Goal: Transaction & Acquisition: Book appointment/travel/reservation

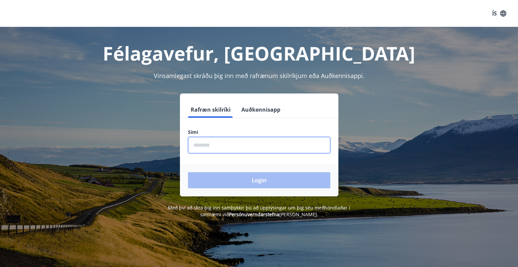
click at [210, 143] on input "phone" at bounding box center [259, 145] width 142 height 16
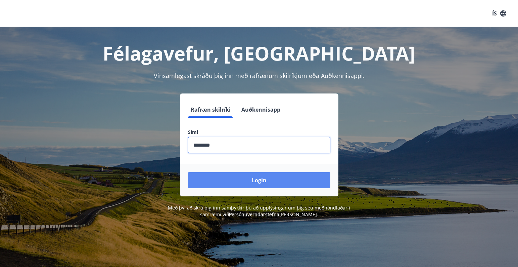
type input "********"
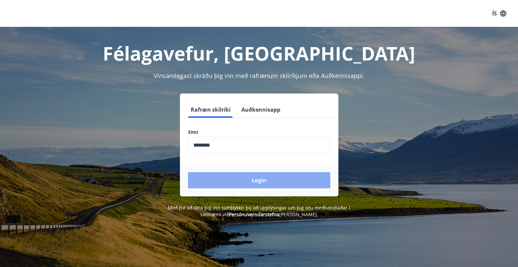
click at [265, 181] on button "Login" at bounding box center [259, 180] width 142 height 16
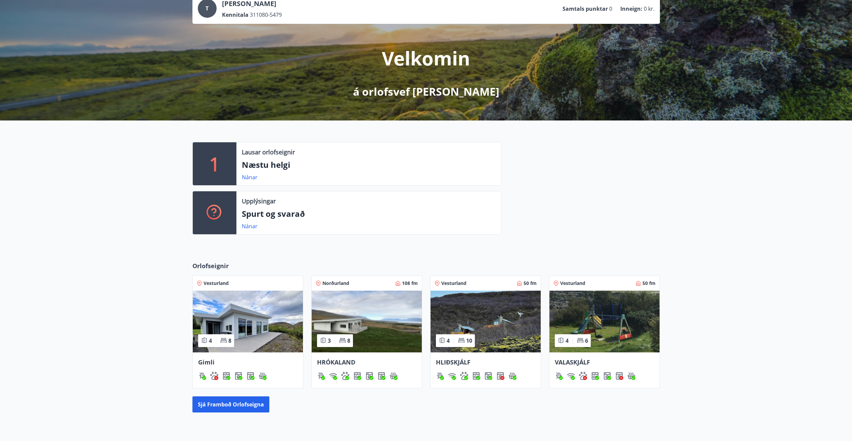
scroll to position [113, 0]
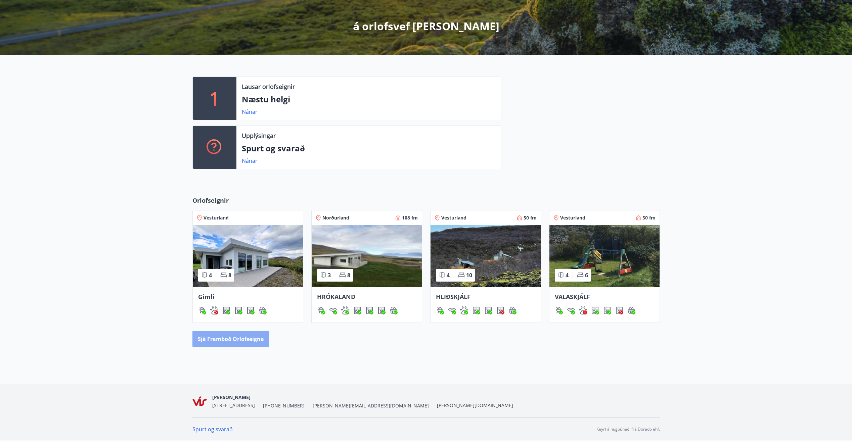
click at [234, 266] on button "Sjá framboð orlofseigna" at bounding box center [230, 339] width 77 height 16
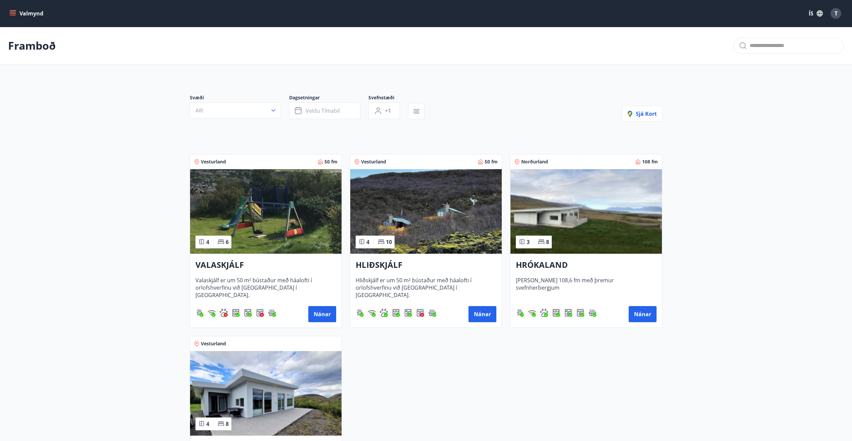
scroll to position [101, 0]
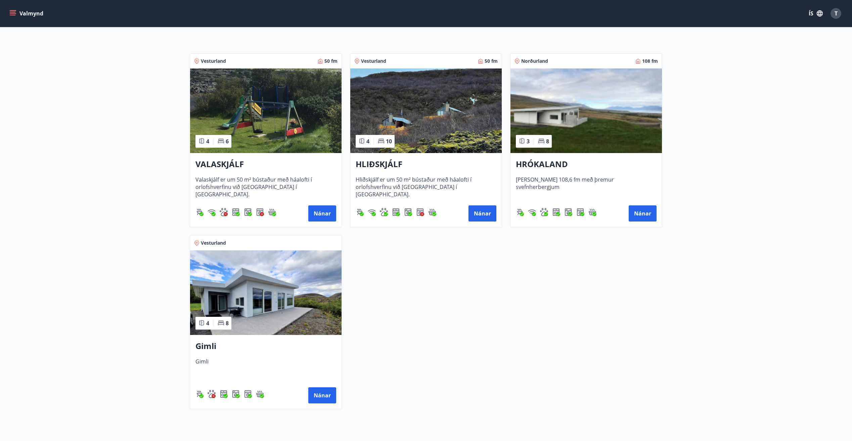
click at [248, 266] on img at bounding box center [266, 293] width 152 height 85
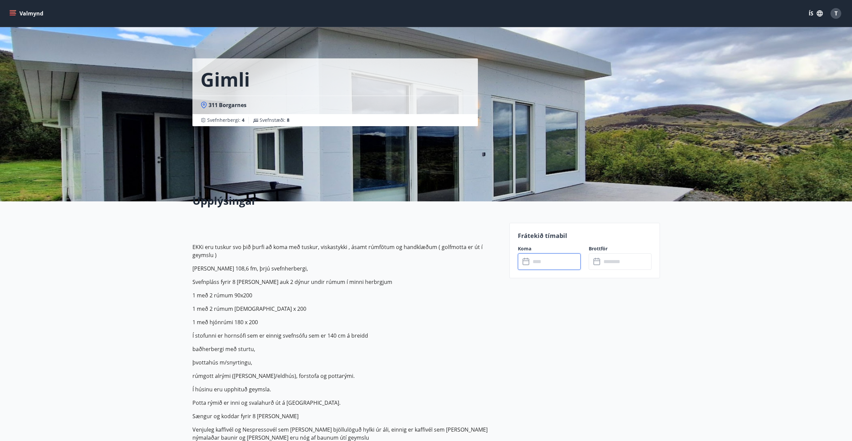
click at [523, 265] on input "text" at bounding box center [556, 262] width 50 height 16
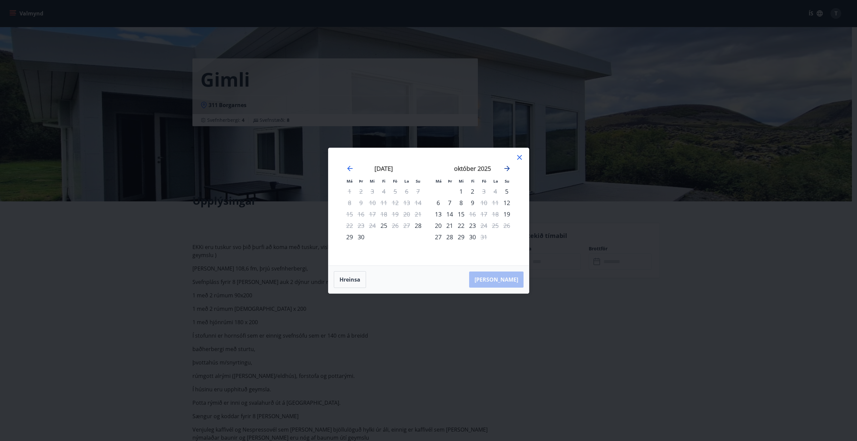
click at [509, 167] on icon "Move forward to switch to the next month." at bounding box center [507, 169] width 8 height 8
click at [508, 167] on icon "Move forward to switch to the next month." at bounding box center [507, 168] width 5 height 5
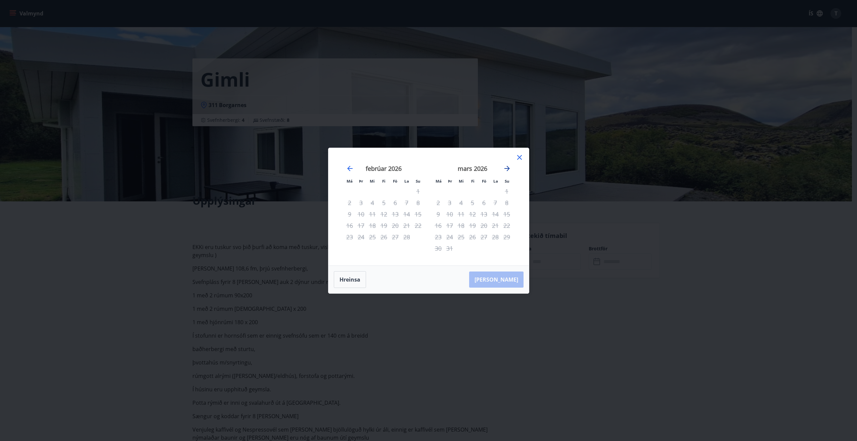
click at [508, 167] on icon "Move forward to switch to the next month." at bounding box center [507, 168] width 5 height 5
click at [353, 170] on icon "Move backward to switch to the previous month." at bounding box center [350, 169] width 8 height 8
click at [349, 168] on icon "Move backward to switch to the previous month." at bounding box center [349, 168] width 5 height 5
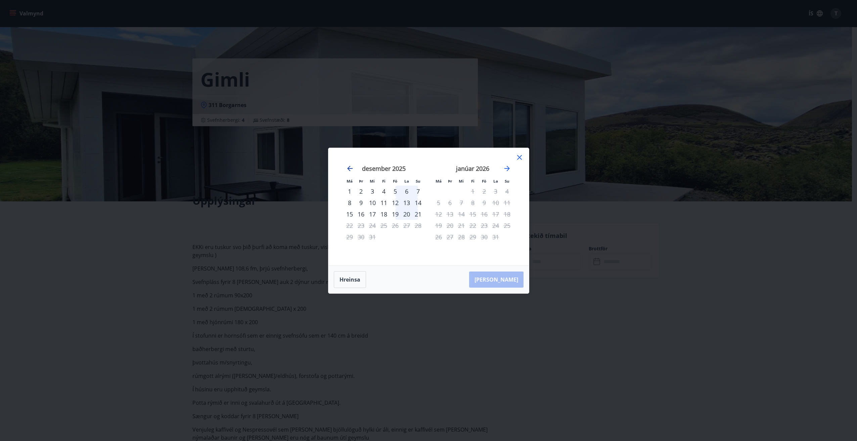
click at [349, 168] on icon "Move backward to switch to the previous month." at bounding box center [349, 168] width 5 height 5
click at [505, 168] on icon "Move forward to switch to the next month." at bounding box center [507, 168] width 5 height 5
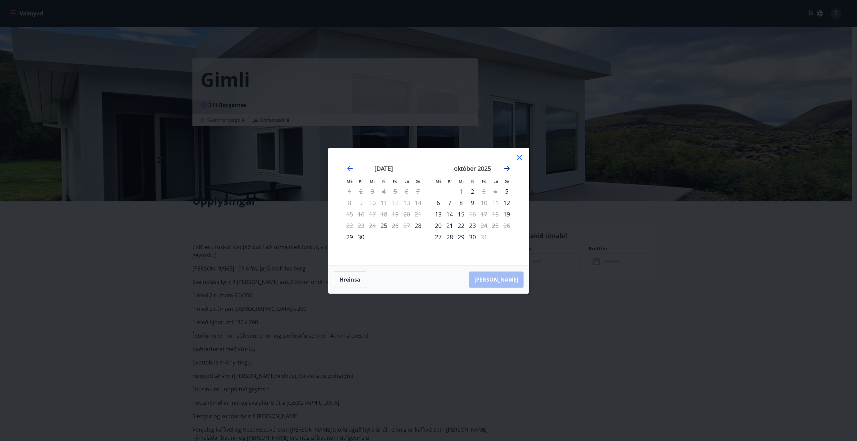
click at [505, 168] on icon "Move forward to switch to the next month." at bounding box center [507, 168] width 5 height 5
click at [484, 215] on div "14" at bounding box center [483, 214] width 11 height 11
click at [507, 215] on div "16" at bounding box center [506, 214] width 11 height 11
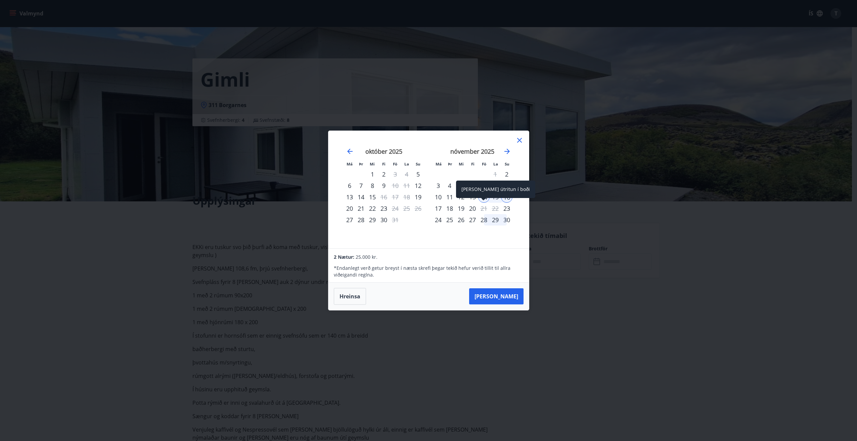
click at [485, 199] on span at bounding box center [483, 199] width 5 height 3
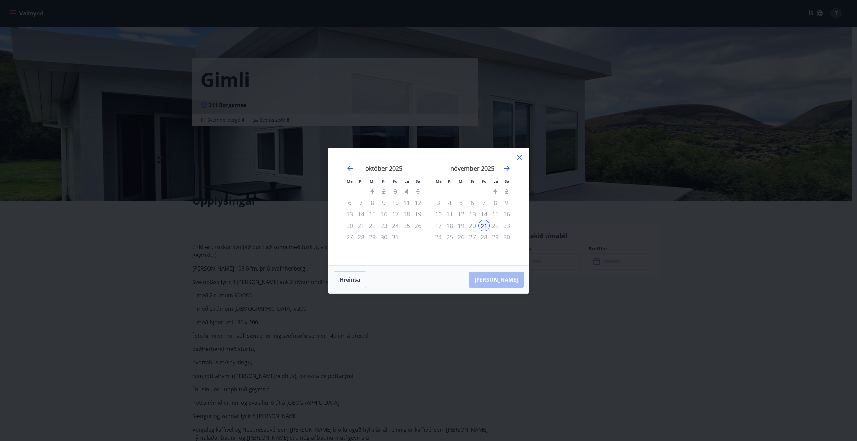
click at [481, 227] on div "21" at bounding box center [483, 225] width 11 height 11
click at [349, 266] on button "Hreinsa" at bounding box center [350, 279] width 32 height 17
click at [484, 216] on div "14" at bounding box center [483, 214] width 11 height 11
click at [507, 216] on div "16" at bounding box center [506, 214] width 11 height 11
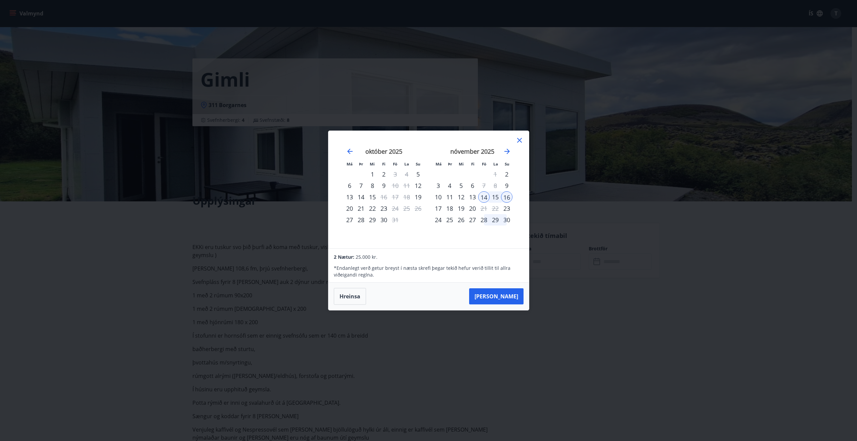
click at [518, 139] on icon at bounding box center [520, 140] width 8 height 8
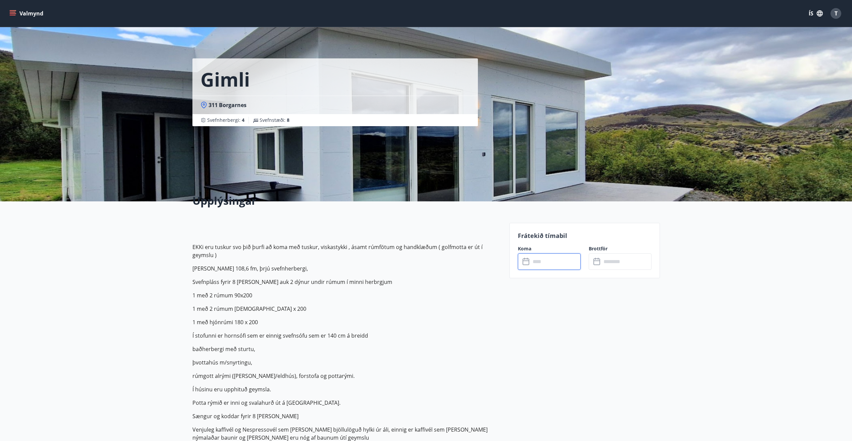
click at [523, 264] on input "text" at bounding box center [556, 262] width 50 height 16
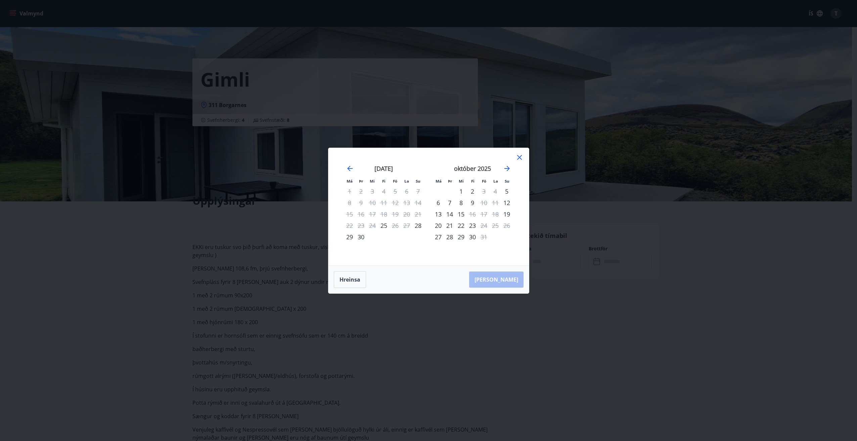
click at [518, 157] on icon at bounding box center [520, 158] width 8 height 8
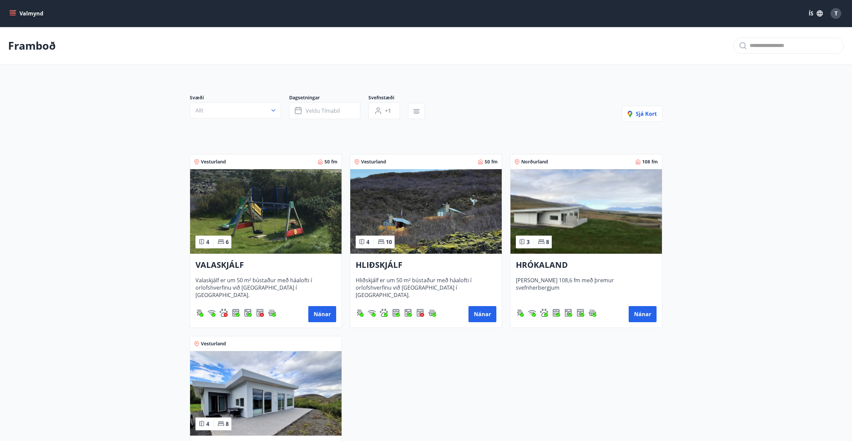
click at [101, 266] on main "Framboð Svæði Allt Dagsetningar Veldu tímabil Svefnstæði +1 Sjá kort Vesturland…" at bounding box center [426, 271] width 852 height 489
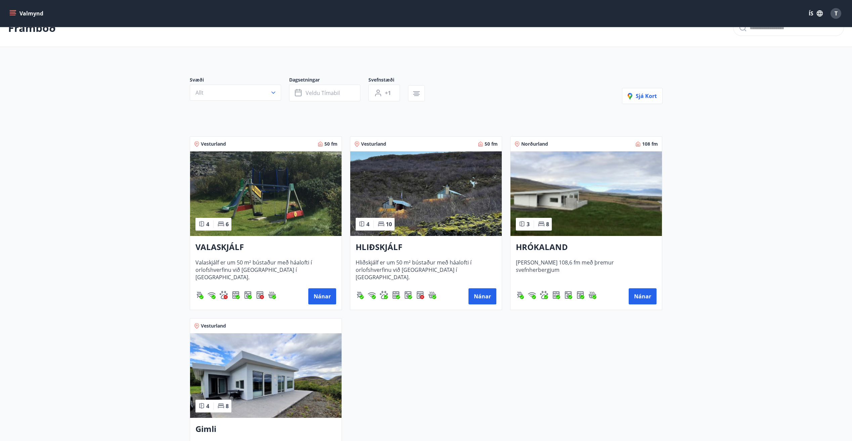
scroll to position [67, 0]
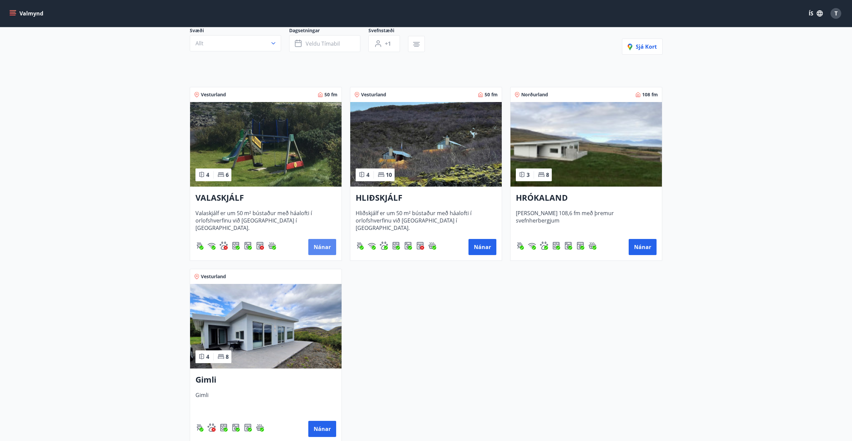
click at [318, 246] on button "Nánar" at bounding box center [322, 247] width 28 height 16
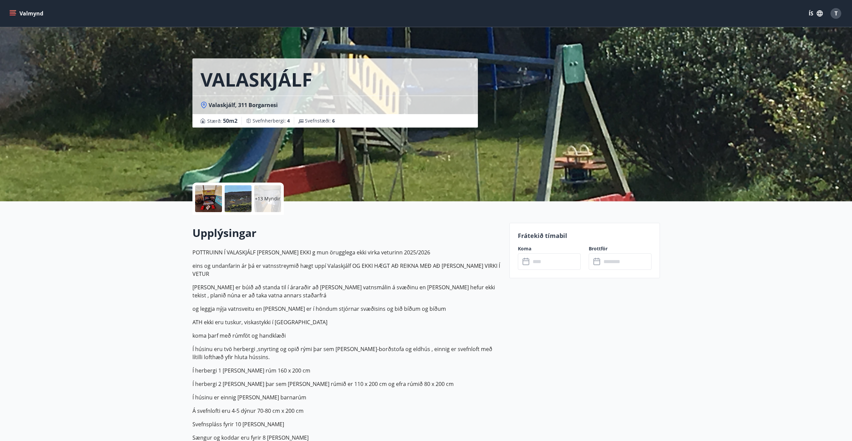
click at [265, 192] on div "+13 Myndir" at bounding box center [267, 198] width 27 height 27
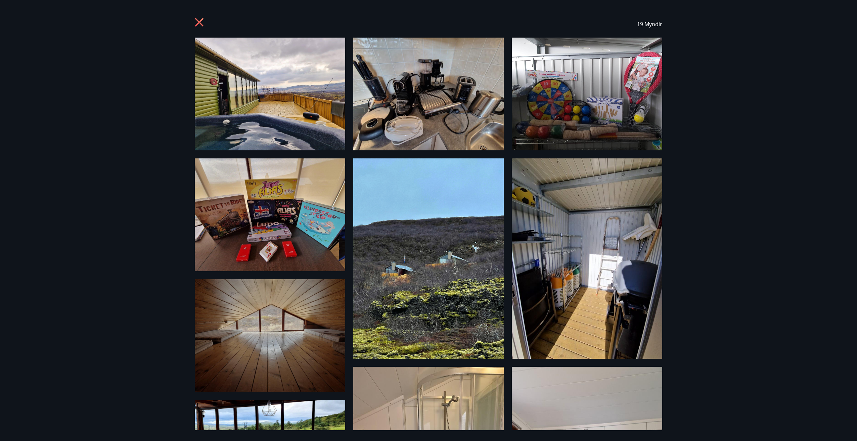
click at [286, 122] on img at bounding box center [270, 94] width 150 height 113
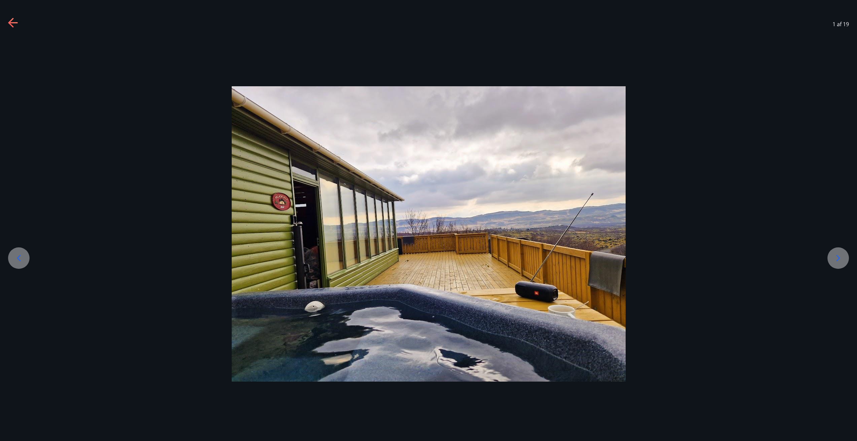
click at [523, 255] on icon at bounding box center [838, 258] width 11 height 11
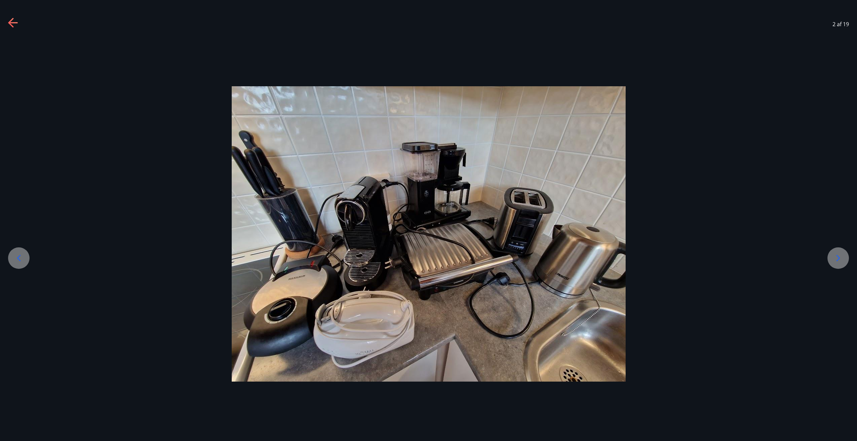
click at [523, 255] on icon at bounding box center [838, 258] width 11 height 11
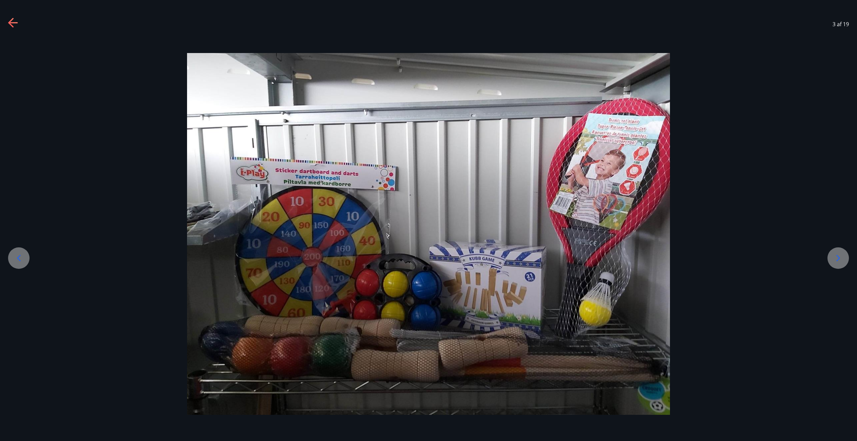
click at [523, 255] on icon at bounding box center [838, 258] width 11 height 11
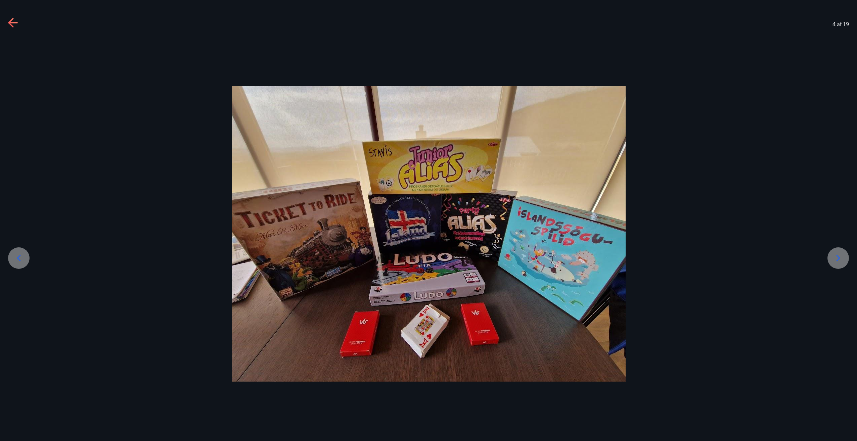
click at [523, 255] on icon at bounding box center [838, 258] width 11 height 11
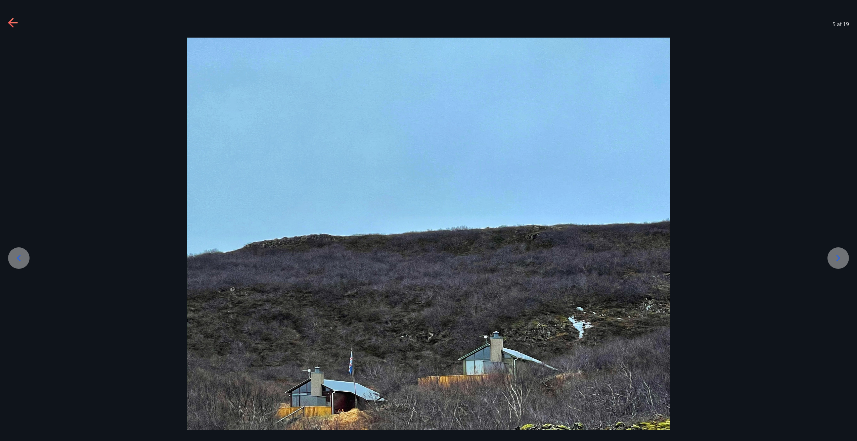
click at [523, 255] on icon at bounding box center [838, 258] width 11 height 11
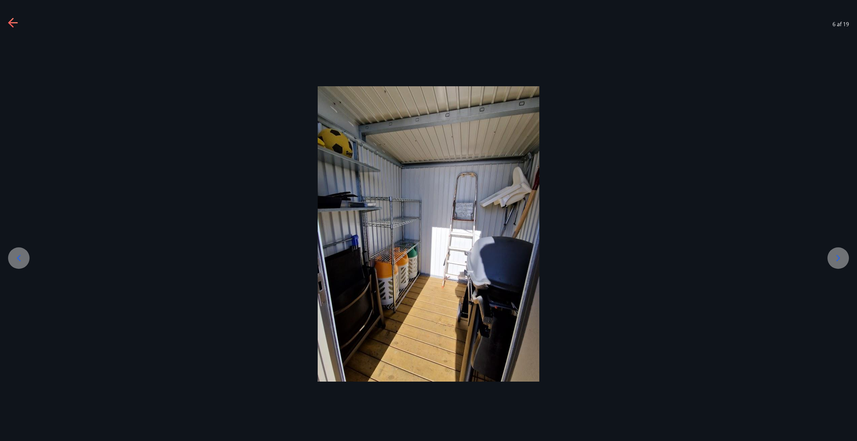
click at [523, 255] on icon at bounding box center [838, 258] width 11 height 11
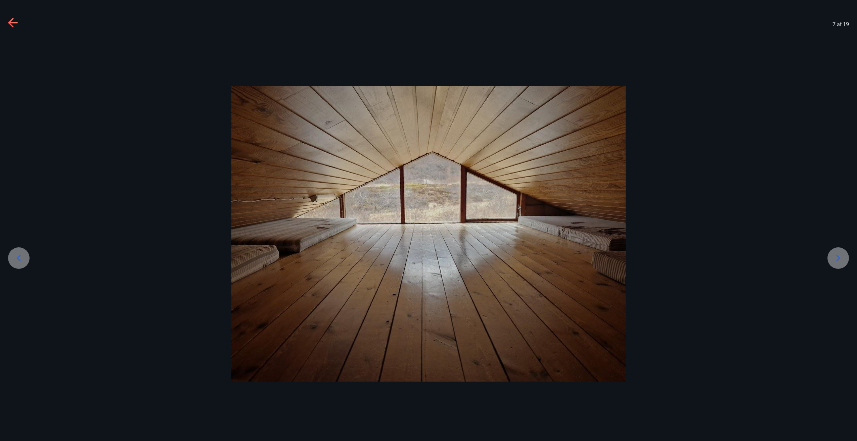
click at [523, 255] on icon at bounding box center [838, 258] width 11 height 11
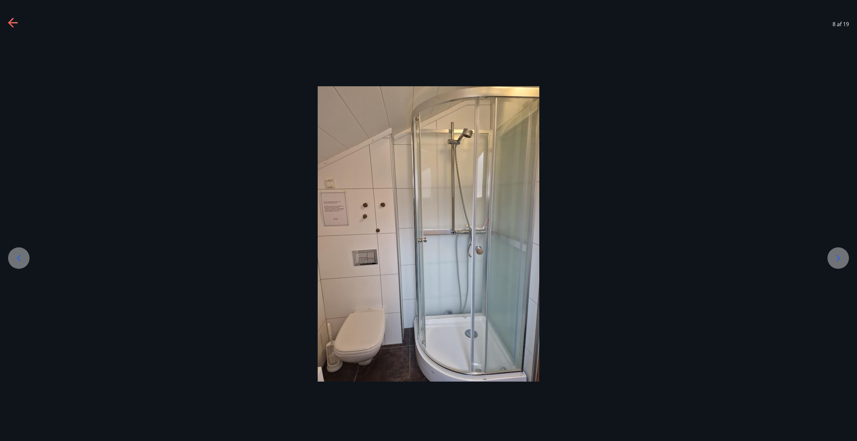
click at [523, 255] on icon at bounding box center [838, 258] width 11 height 11
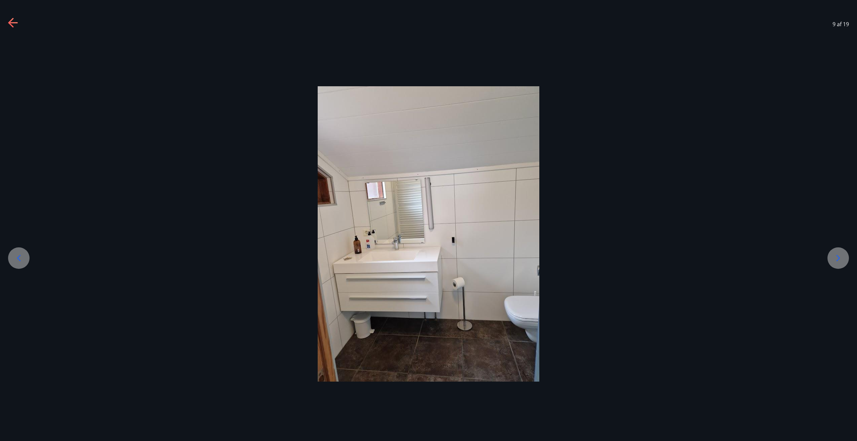
drag, startPoint x: 838, startPoint y: 255, endPoint x: 774, endPoint y: 189, distance: 91.5
click at [523, 189] on div at bounding box center [428, 234] width 857 height 296
click at [523, 261] on icon at bounding box center [838, 258] width 11 height 11
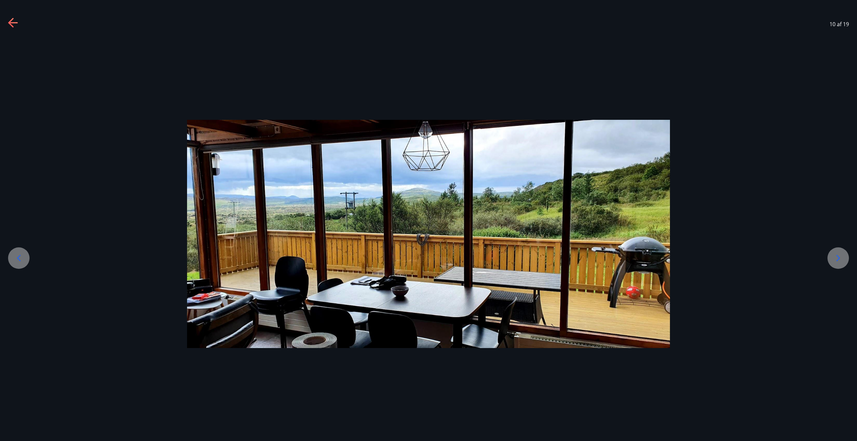
click at [523, 261] on icon at bounding box center [838, 258] width 11 height 11
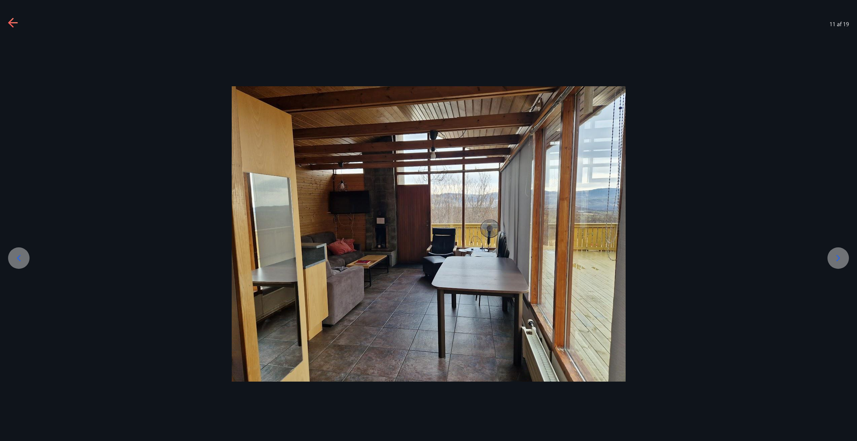
click at [523, 261] on icon at bounding box center [838, 258] width 11 height 11
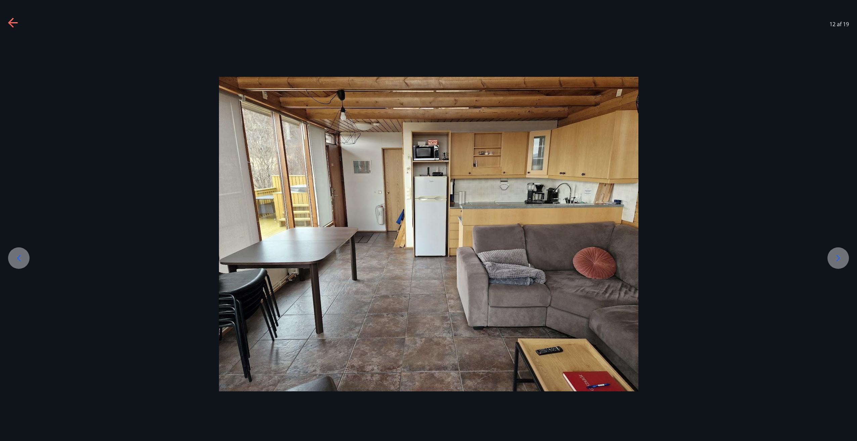
click at [523, 261] on icon at bounding box center [838, 258] width 11 height 11
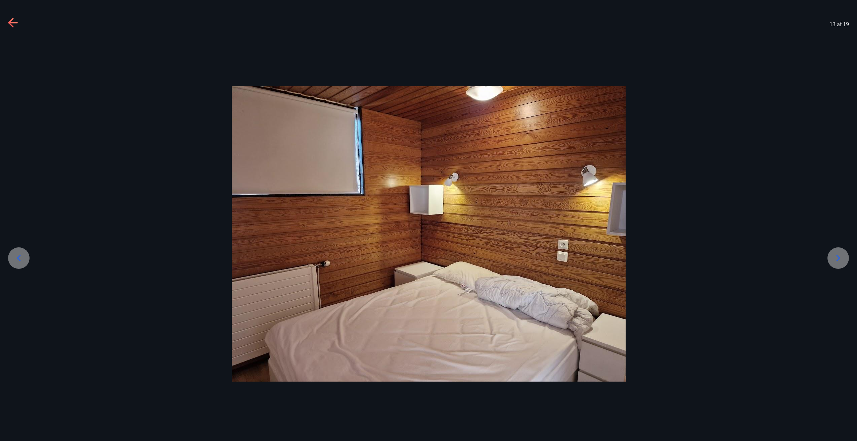
click at [523, 261] on icon at bounding box center [838, 258] width 11 height 11
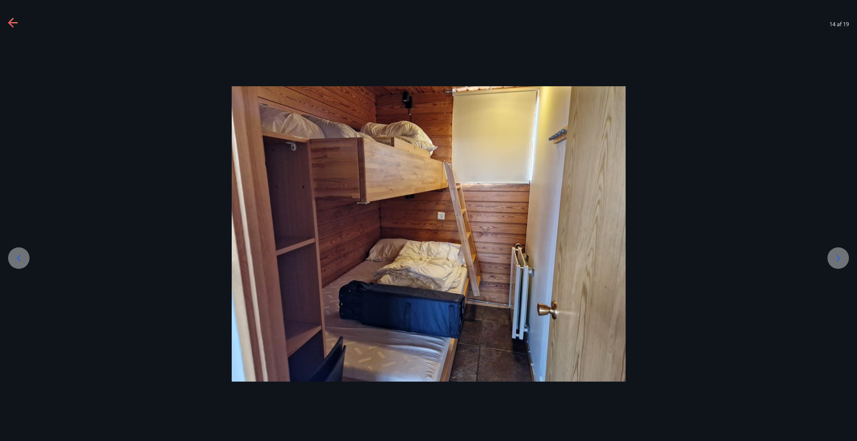
click at [523, 261] on icon at bounding box center [838, 258] width 11 height 11
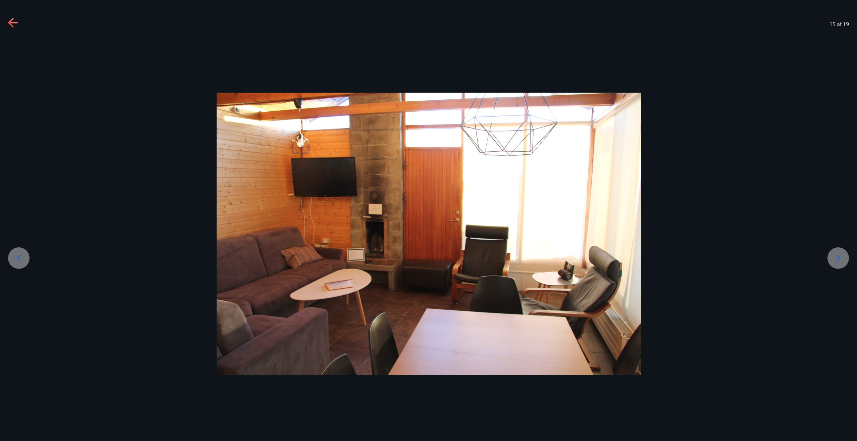
click at [523, 261] on icon at bounding box center [838, 258] width 11 height 11
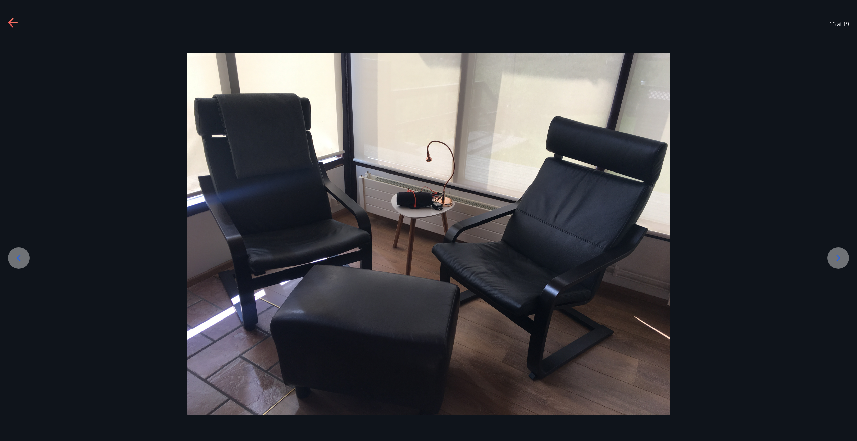
click at [523, 262] on icon at bounding box center [838, 258] width 11 height 11
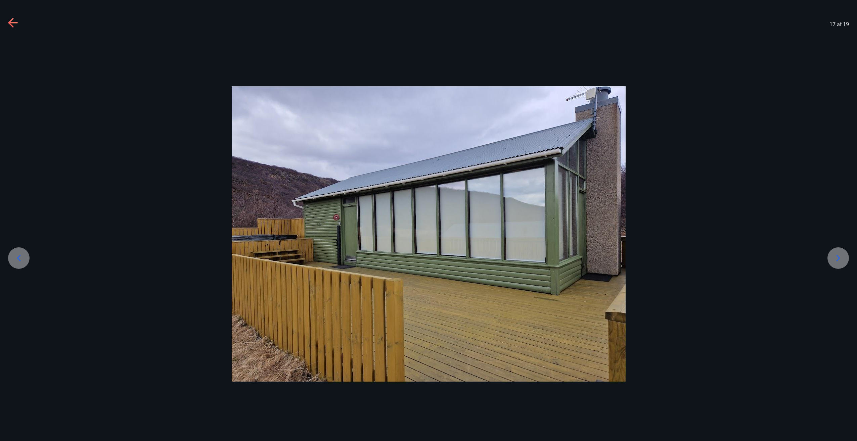
click at [523, 262] on icon at bounding box center [838, 258] width 11 height 11
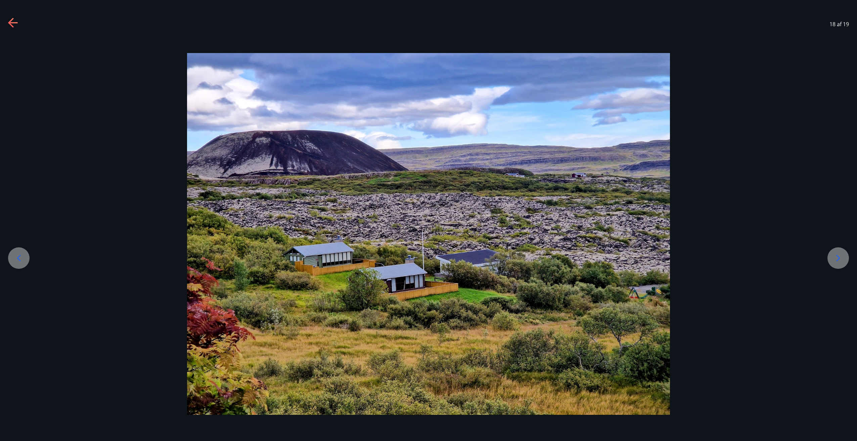
click at [11, 19] on icon at bounding box center [10, 22] width 5 height 9
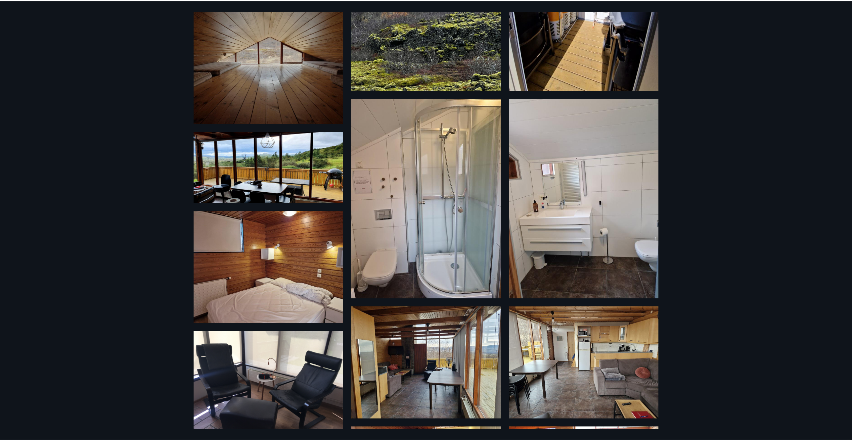
scroll to position [502, 0]
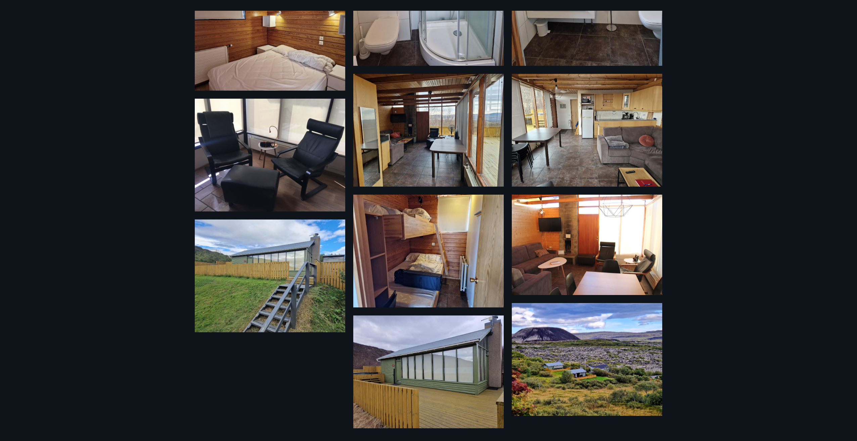
click at [523, 266] on img at bounding box center [587, 359] width 150 height 113
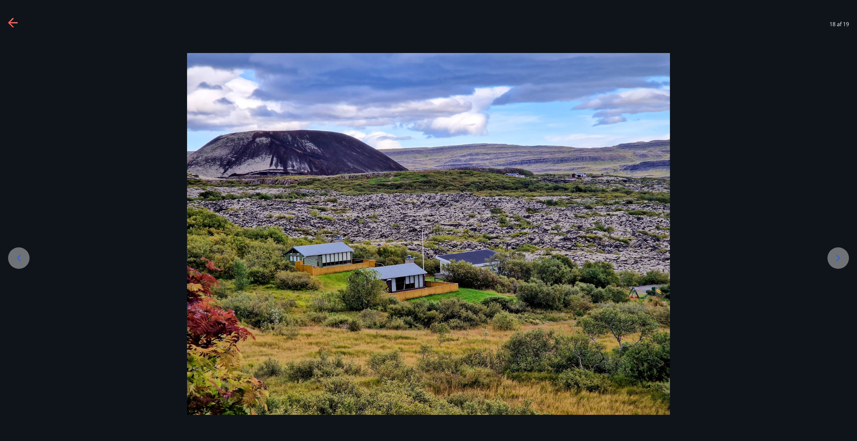
click at [10, 26] on icon at bounding box center [13, 23] width 11 height 11
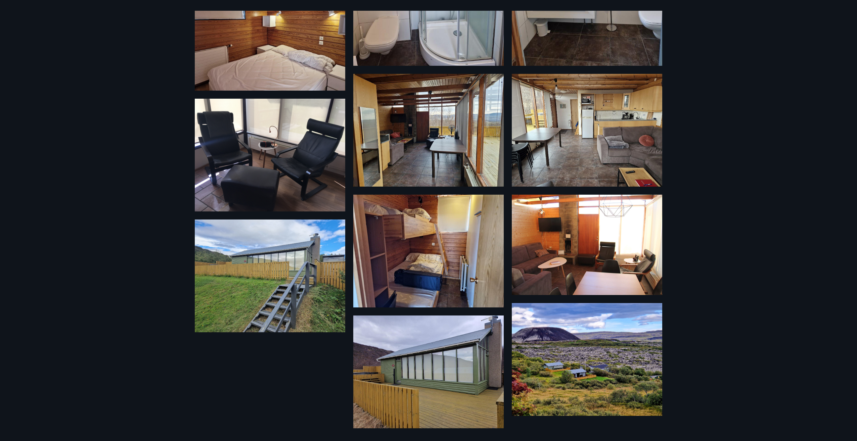
click at [523, 253] on div "19 Myndir" at bounding box center [428, 220] width 857 height 441
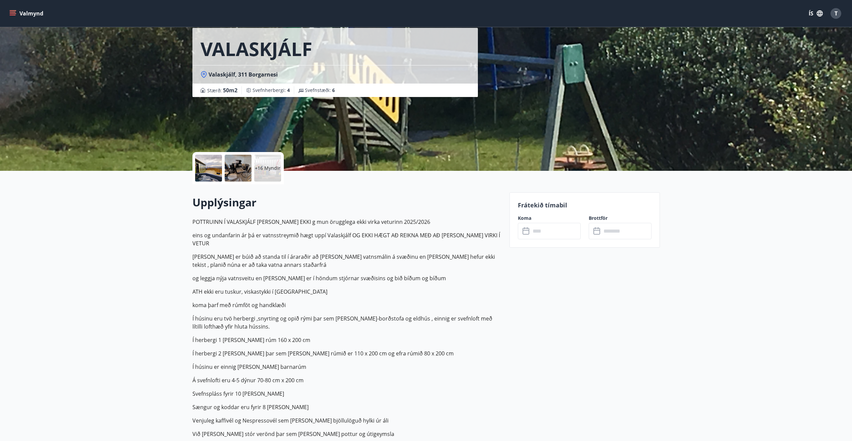
scroll to position [0, 0]
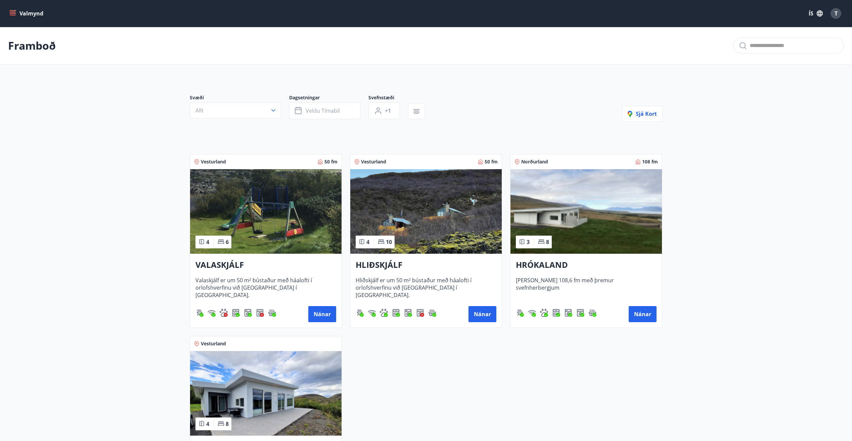
click at [234, 222] on img at bounding box center [266, 211] width 152 height 85
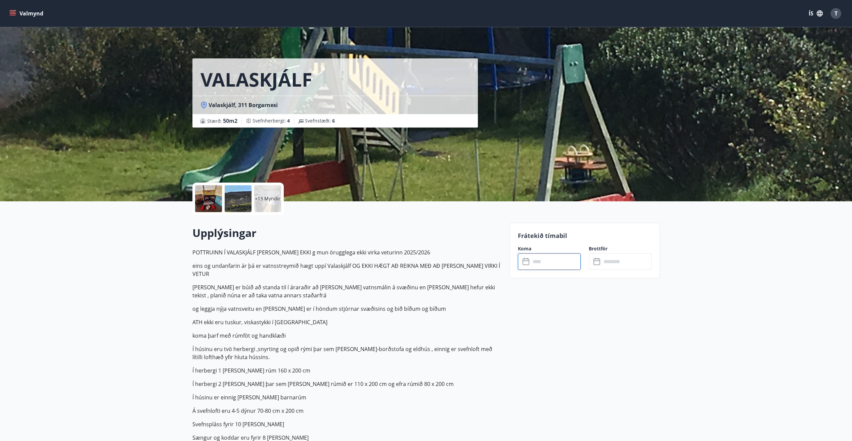
click at [523, 266] on input "text" at bounding box center [556, 262] width 50 height 16
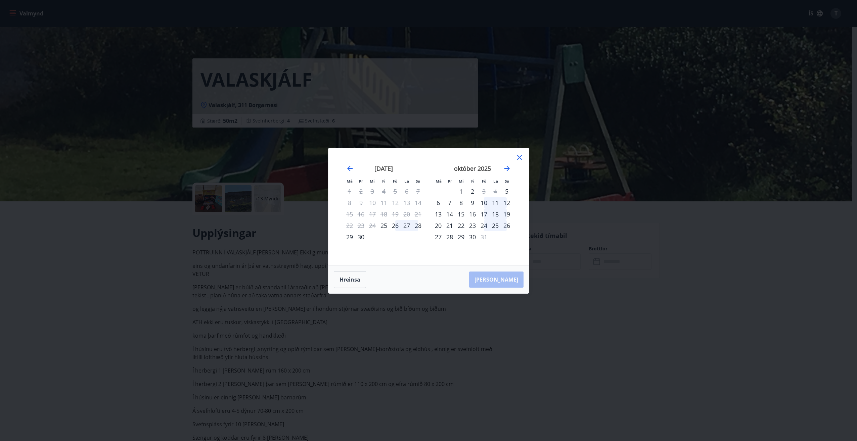
click at [485, 227] on div "24" at bounding box center [483, 225] width 11 height 11
click at [504, 228] on div "26" at bounding box center [506, 225] width 11 height 11
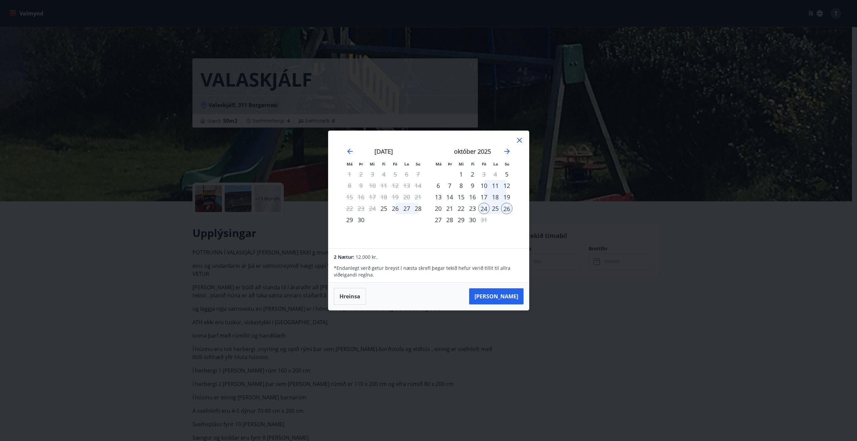
click at [519, 141] on icon at bounding box center [520, 140] width 8 height 8
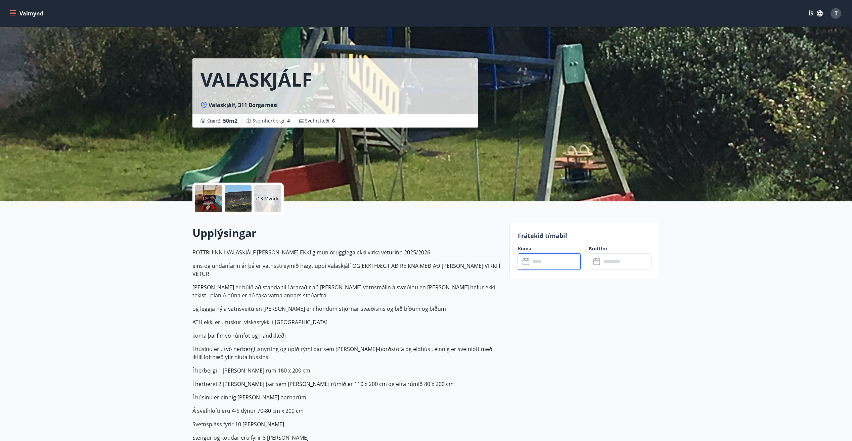
click at [523, 260] on input "text" at bounding box center [556, 262] width 50 height 16
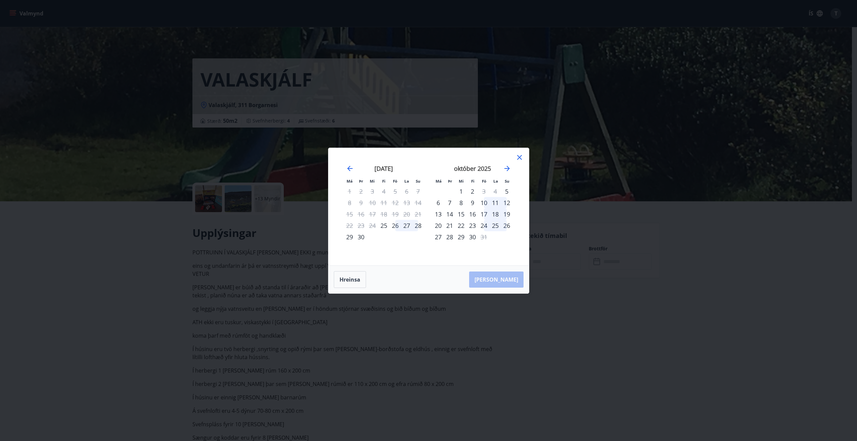
click at [471, 227] on div "23" at bounding box center [472, 225] width 11 height 11
click at [452, 239] on div "28" at bounding box center [449, 236] width 11 height 11
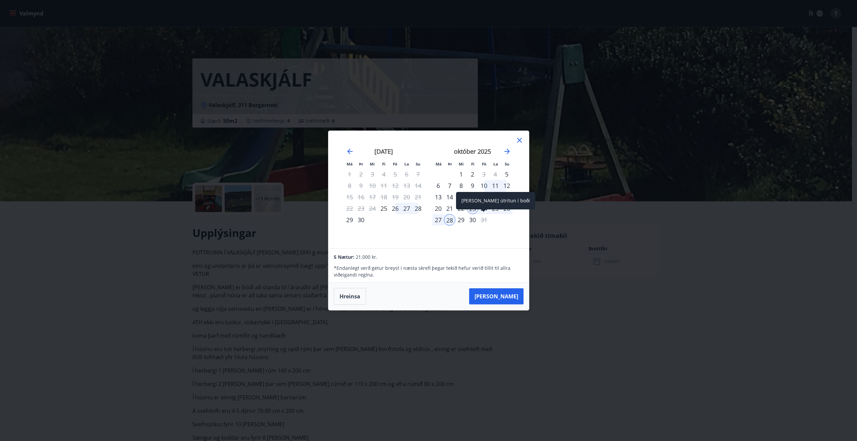
click at [473, 210] on div "Aðeins útritun í boði" at bounding box center [495, 203] width 79 height 22
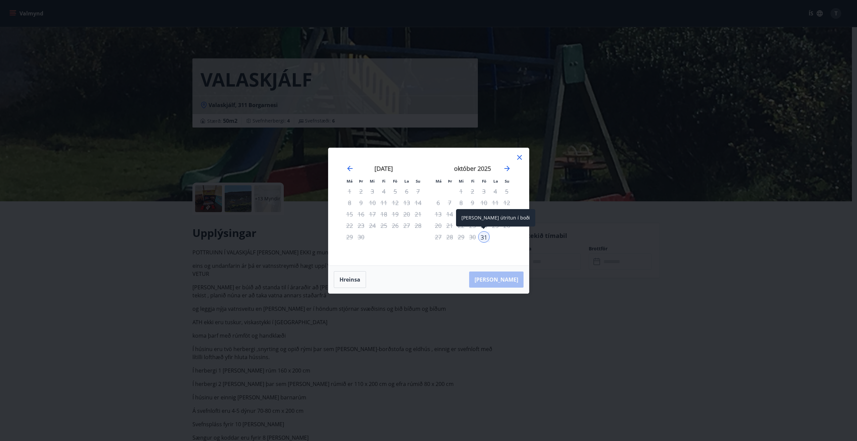
click at [482, 237] on div "31" at bounding box center [483, 236] width 11 height 11
click at [523, 156] on div "Má Þr Mi Fi Fö La Su Má Þr Mi Fi Fö La Su ágúst 2025 1 2 3 4 5 6 7 8 9 10 11 12…" at bounding box center [429, 207] width 201 height 118
click at [521, 158] on icon at bounding box center [520, 158] width 8 height 8
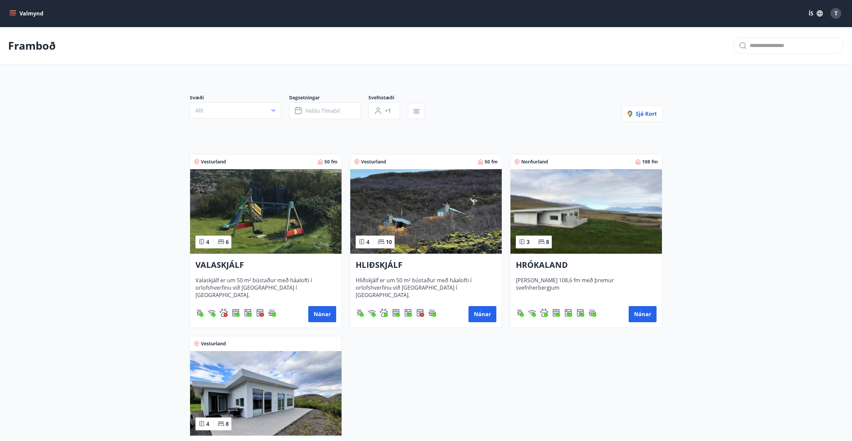
scroll to position [101, 0]
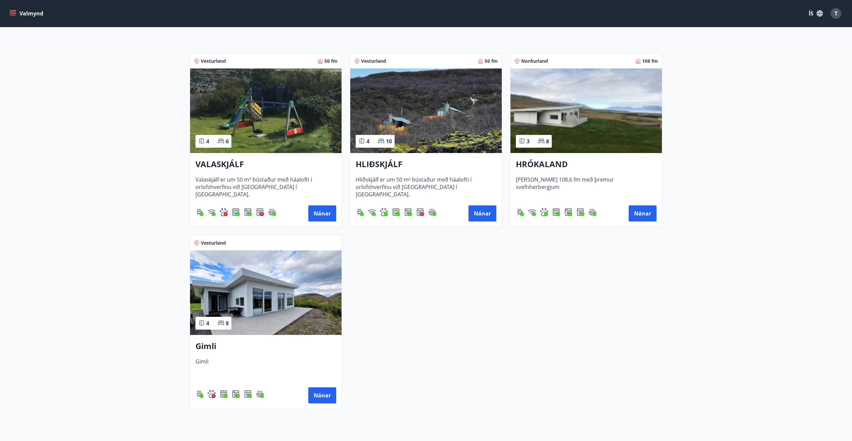
click at [203, 266] on h3 "Gimli" at bounding box center [266, 347] width 141 height 12
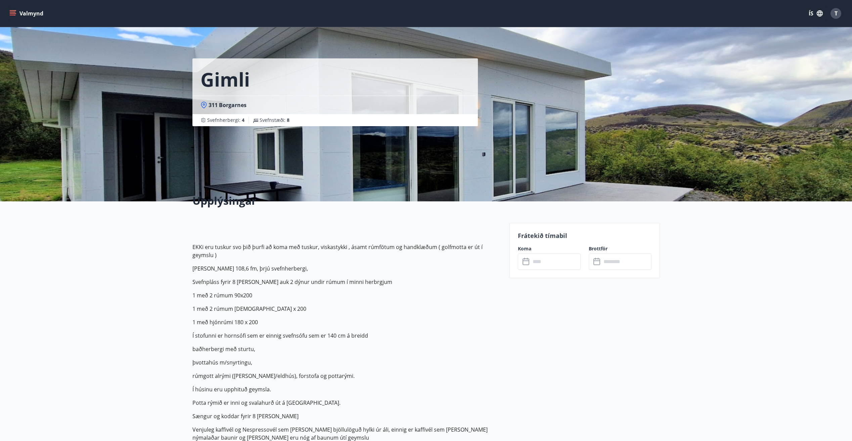
click at [294, 146] on div "Gimli 311 Borgarnes Svefnherbergi : 4 Svefnstæði : 8" at bounding box center [348, 101] width 312 height 202
click at [293, 199] on h2 "Upplýsingar" at bounding box center [346, 200] width 309 height 15
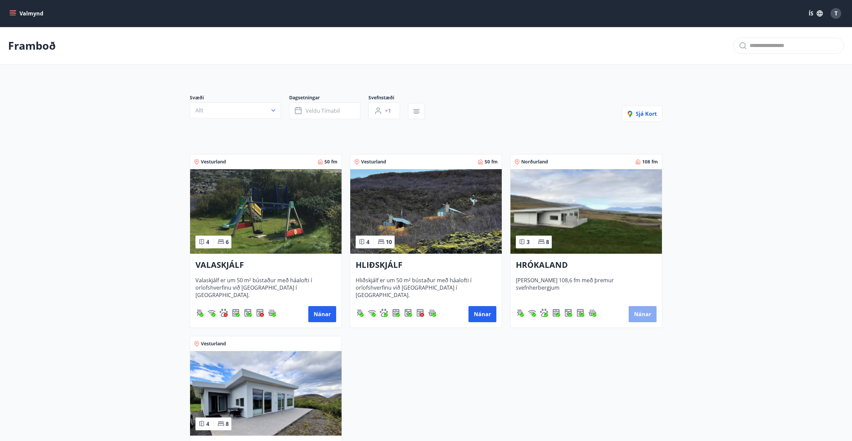
click at [523, 266] on button "Nánar" at bounding box center [643, 314] width 28 height 16
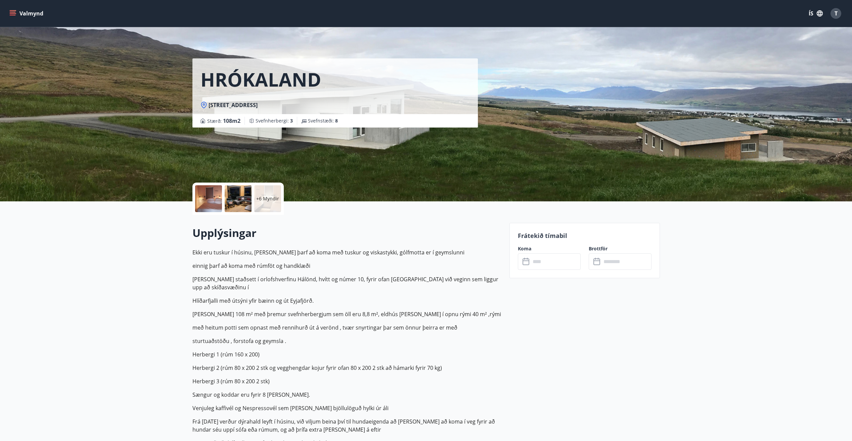
click at [265, 205] on div "+6 Myndir" at bounding box center [267, 198] width 27 height 27
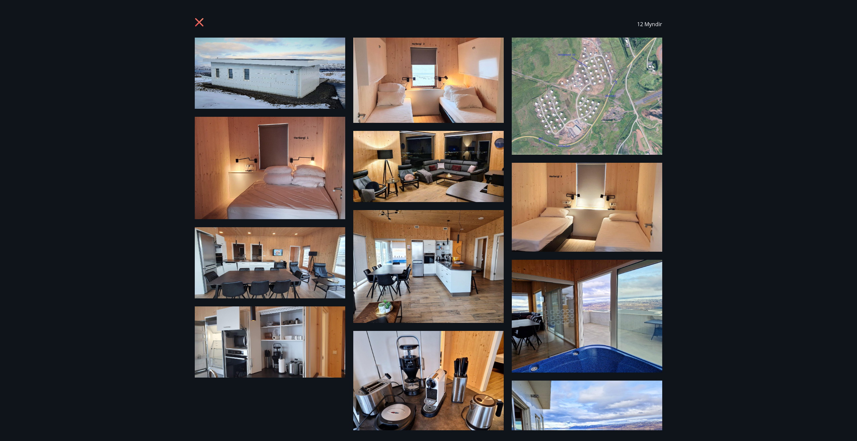
click at [262, 94] on img at bounding box center [270, 73] width 150 height 71
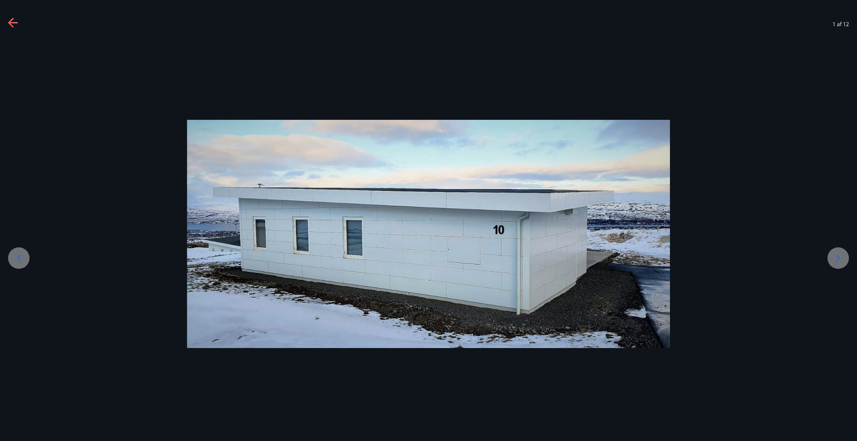
click at [523, 263] on icon at bounding box center [838, 258] width 11 height 11
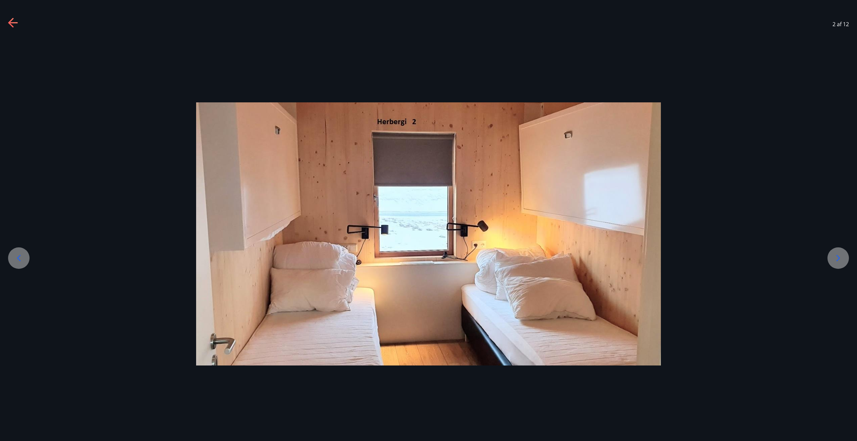
click at [523, 263] on icon at bounding box center [838, 258] width 11 height 11
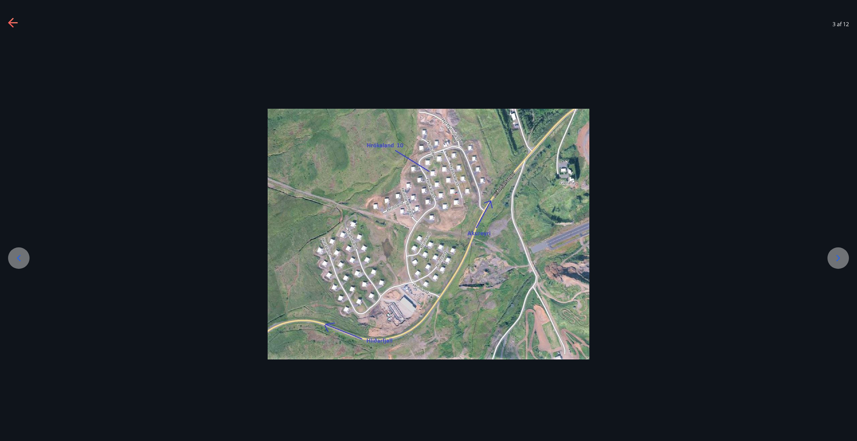
drag, startPoint x: 841, startPoint y: 263, endPoint x: 730, endPoint y: 251, distance: 111.6
click at [523, 251] on div at bounding box center [428, 234] width 857 height 251
click at [10, 24] on icon at bounding box center [10, 22] width 5 height 9
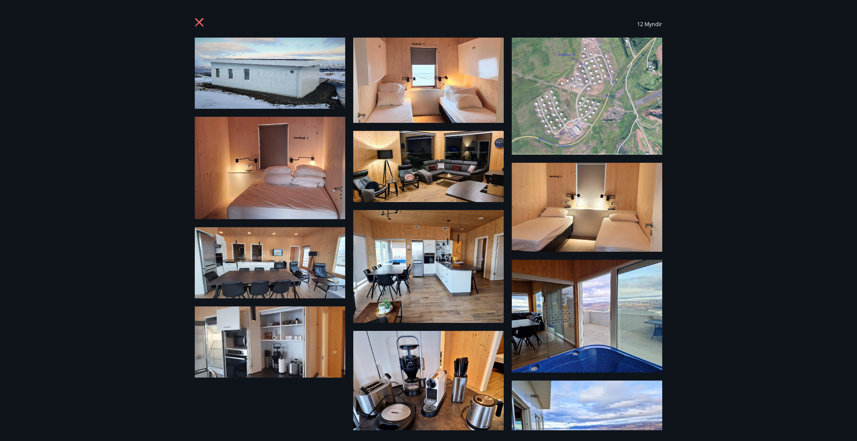
click at [199, 23] on icon at bounding box center [200, 22] width 2 height 2
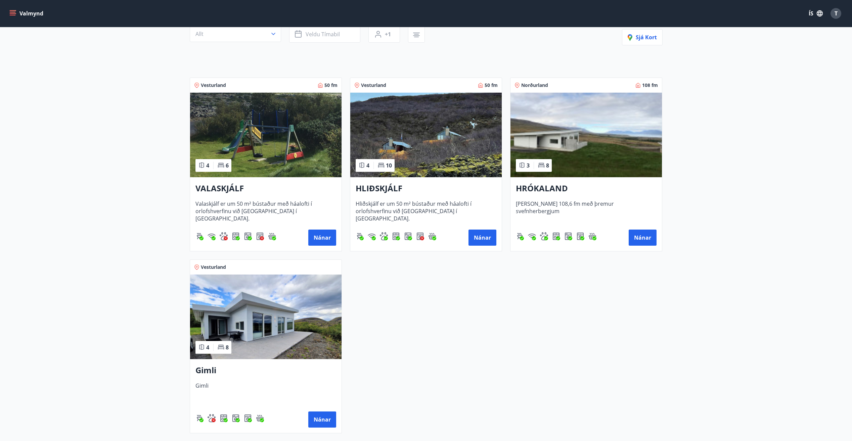
scroll to position [158, 0]
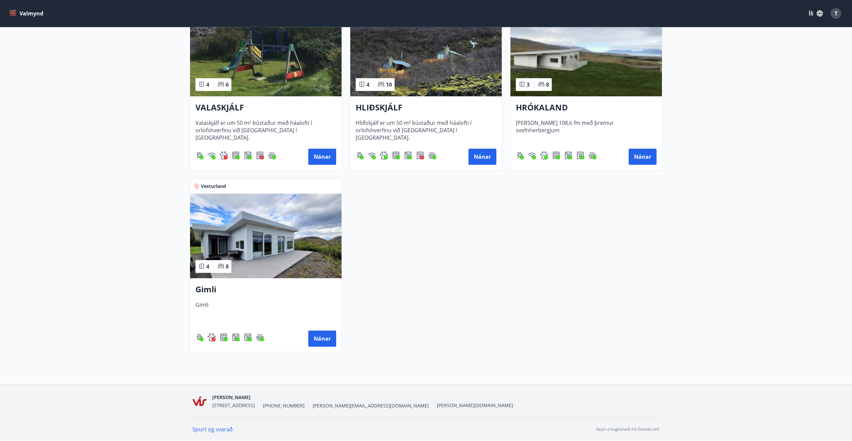
click at [207, 266] on h3 "Gimli" at bounding box center [266, 290] width 141 height 12
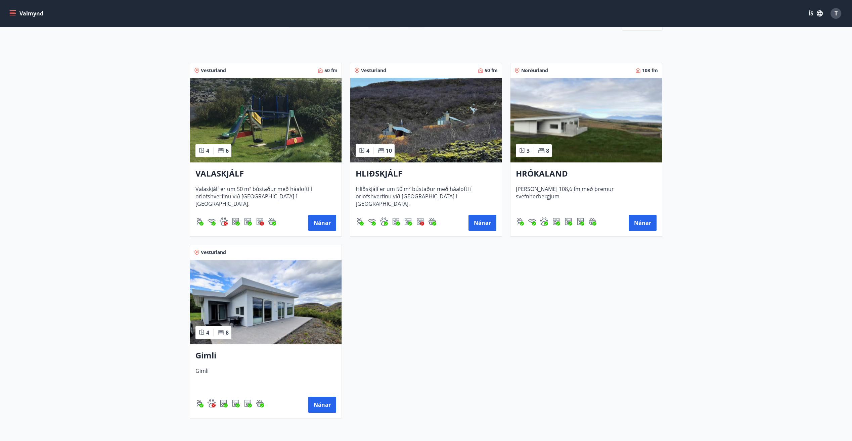
scroll to position [158, 0]
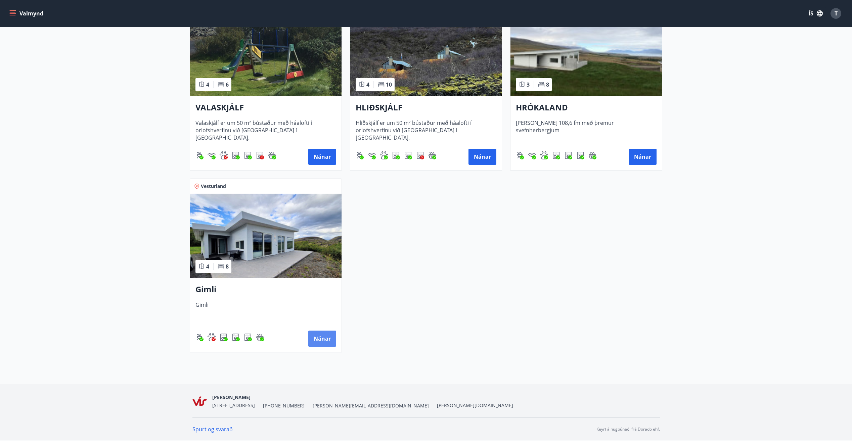
click at [325, 266] on button "Nánar" at bounding box center [322, 339] width 28 height 16
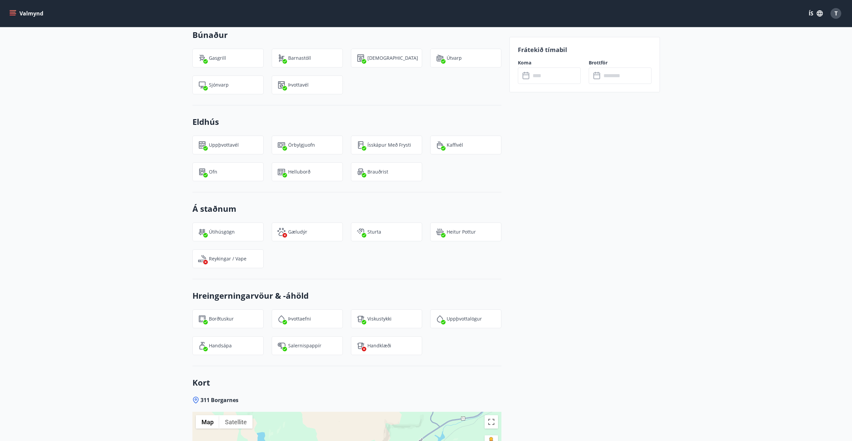
scroll to position [760, 0]
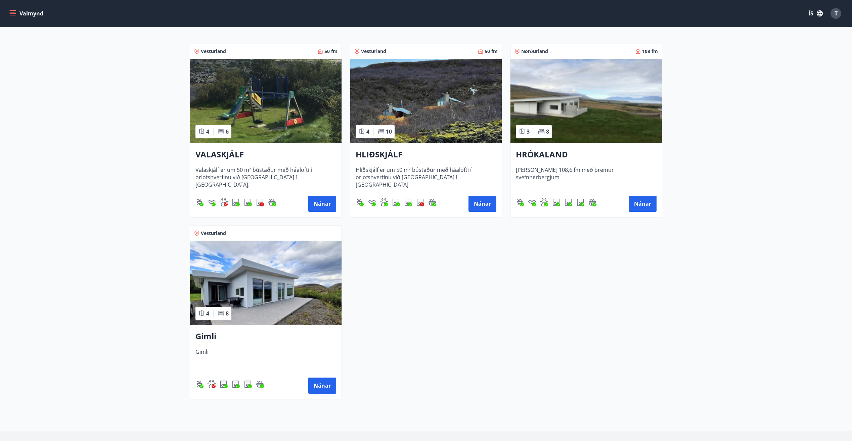
scroll to position [158, 0]
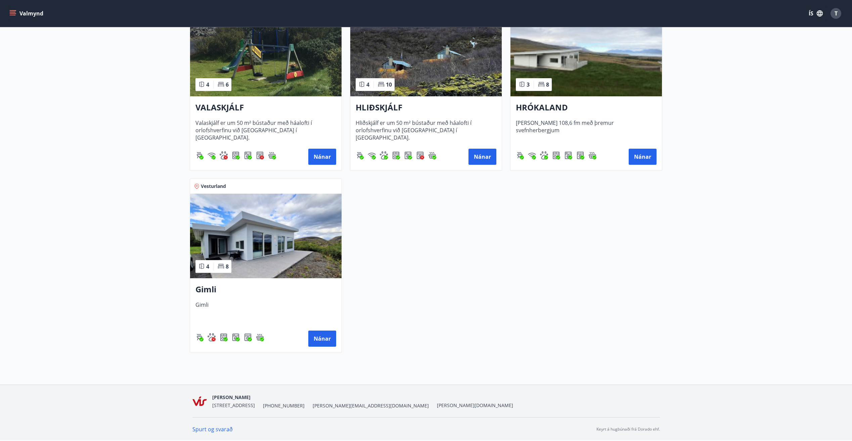
click at [222, 266] on icon at bounding box center [221, 266] width 7 height 7
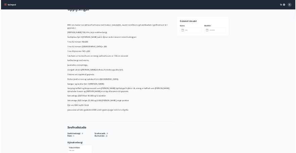
scroll to position [168, 0]
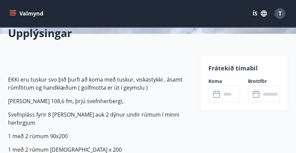
click at [11, 13] on icon "menu" at bounding box center [12, 13] width 7 height 7
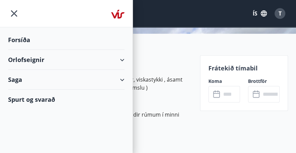
click at [22, 60] on div "Orlofseignir" at bounding box center [66, 60] width 117 height 20
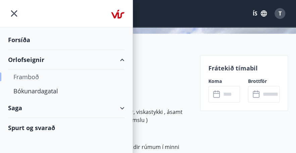
click at [30, 77] on div "Framboð" at bounding box center [66, 77] width 106 height 14
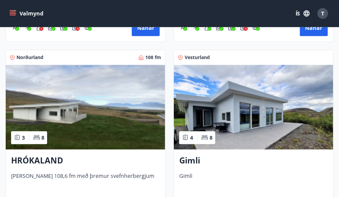
scroll to position [173, 0]
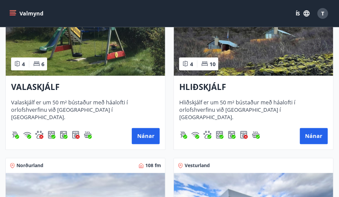
click at [38, 89] on h3 "VALASKJÁLF" at bounding box center [85, 87] width 148 height 12
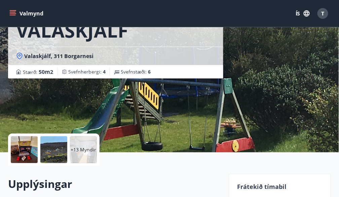
scroll to position [57, 0]
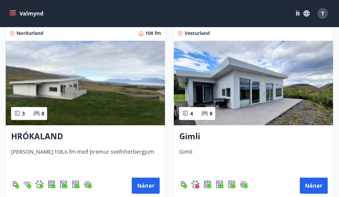
scroll to position [307, 0]
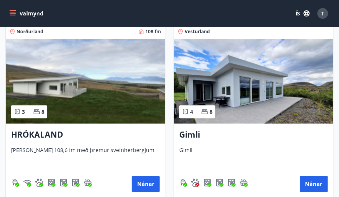
click at [197, 135] on h3 "Gimli" at bounding box center [253, 135] width 148 height 12
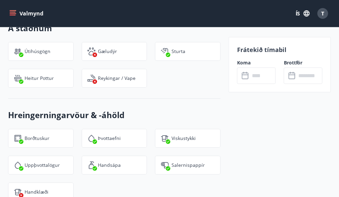
scroll to position [1171, 0]
